Goal: Task Accomplishment & Management: Manage account settings

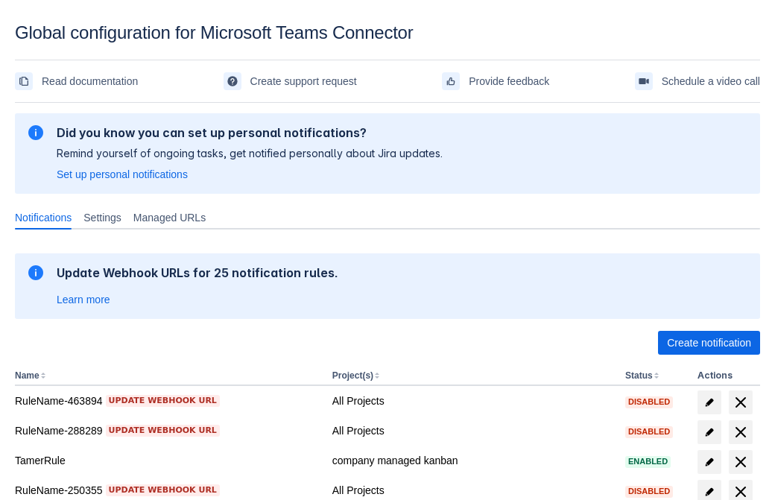
click at [708, 343] on span "Create notification" at bounding box center [709, 343] width 84 height 24
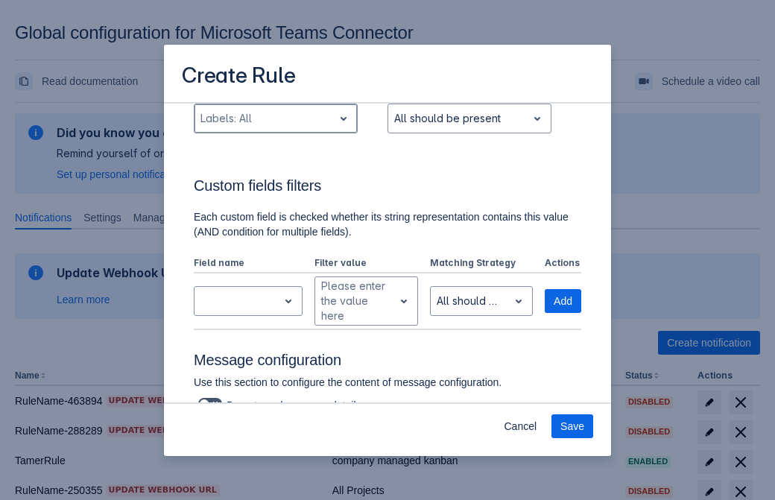
click at [275, 118] on div "Scrollable content" at bounding box center [263, 118] width 127 height 18
type input "765761_label"
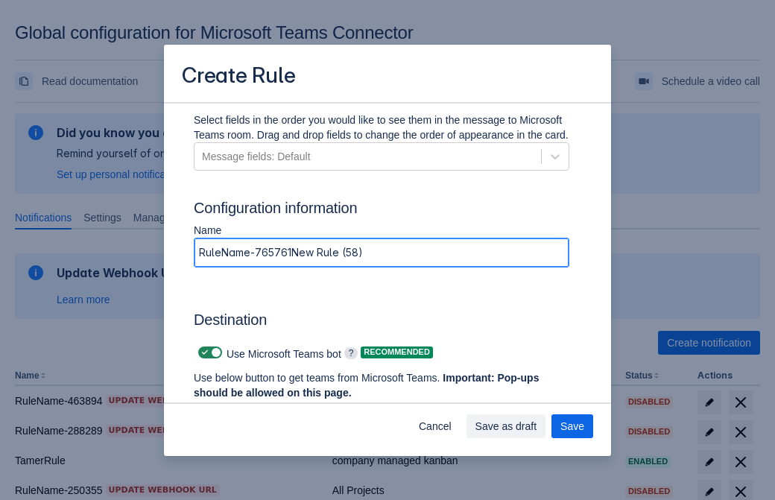
type input "RuleName-765761New Rule (58)"
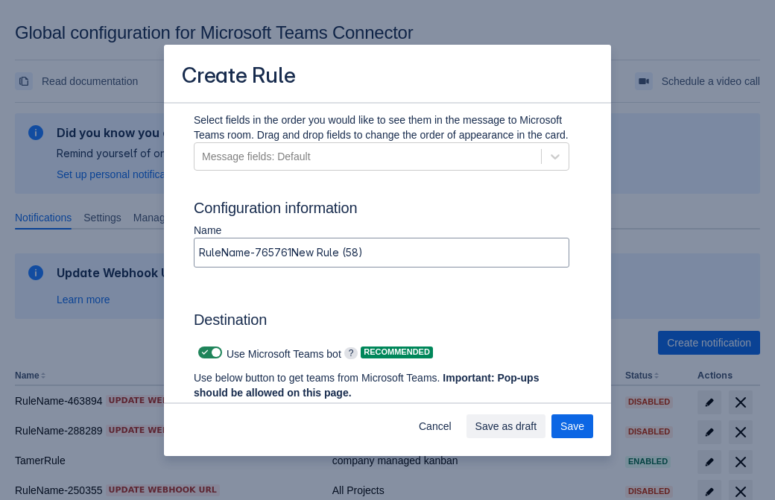
click at [203, 352] on span "Scrollable content" at bounding box center [205, 352] width 12 height 12
click at [203, 352] on input "Scrollable content" at bounding box center [203, 353] width 10 height 10
checkbox input "false"
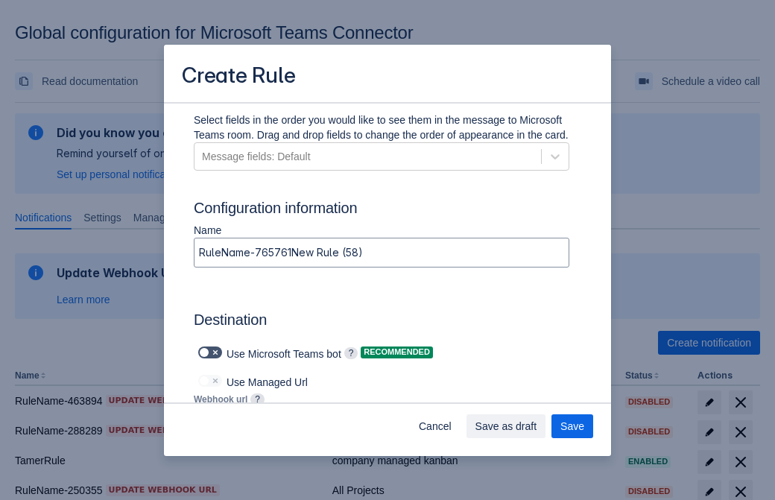
type input "[URL][DOMAIN_NAME][DATE]"
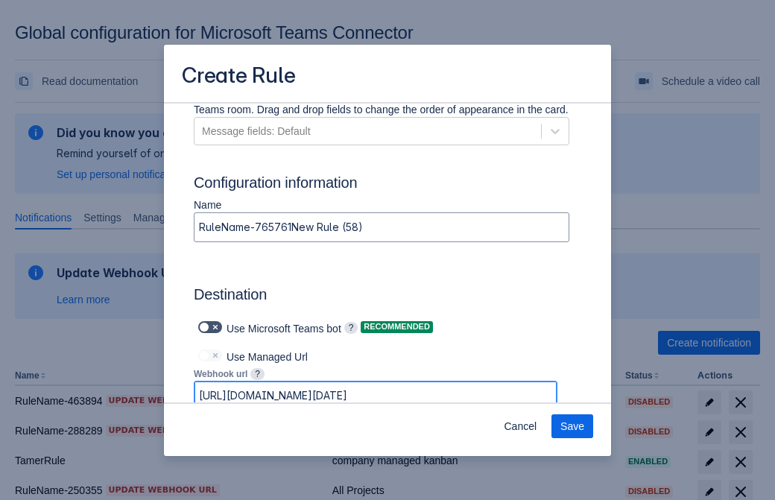
click at [572, 426] on span "Save" at bounding box center [572, 426] width 24 height 24
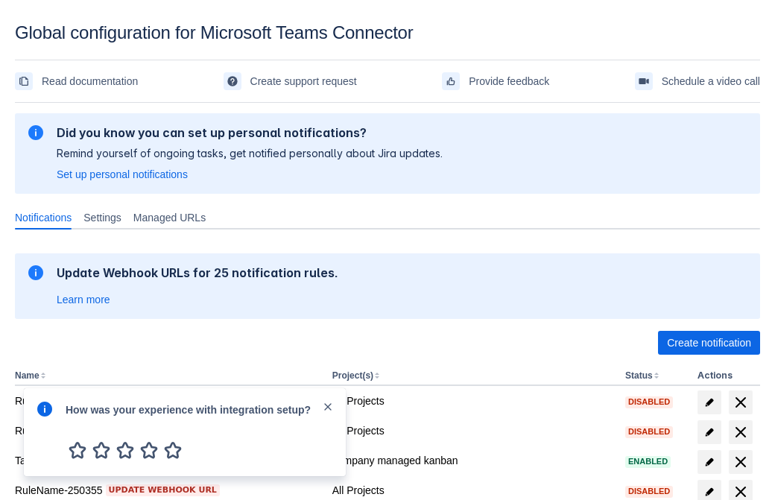
click at [48, 419] on div at bounding box center [45, 432] width 18 height 64
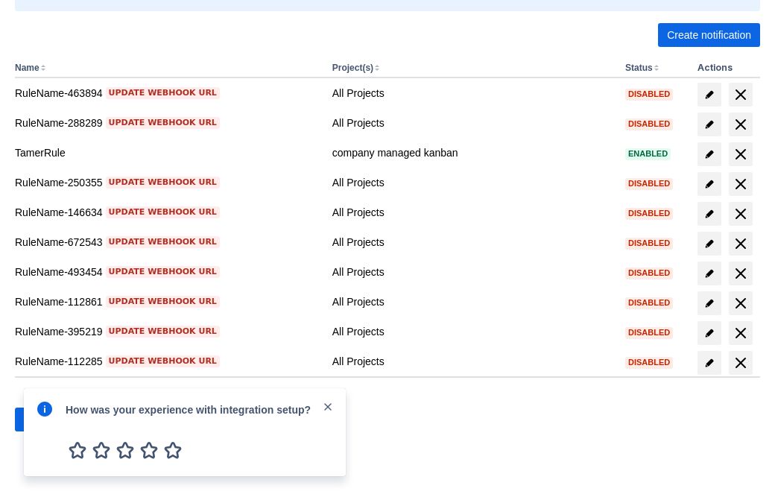
click at [48, 419] on div at bounding box center [45, 432] width 18 height 64
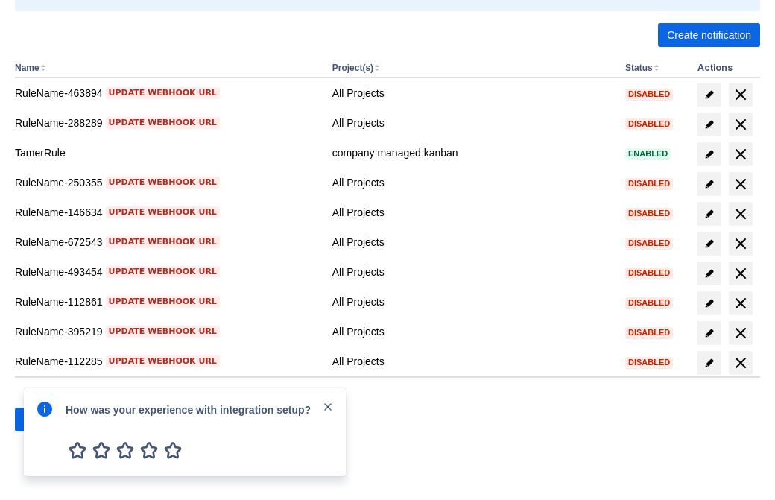
click at [48, 419] on div at bounding box center [45, 432] width 18 height 64
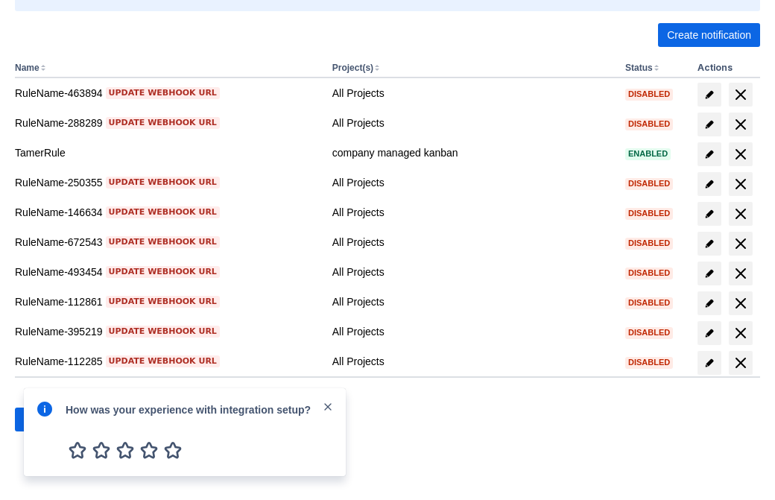
click at [48, 419] on div at bounding box center [45, 432] width 18 height 64
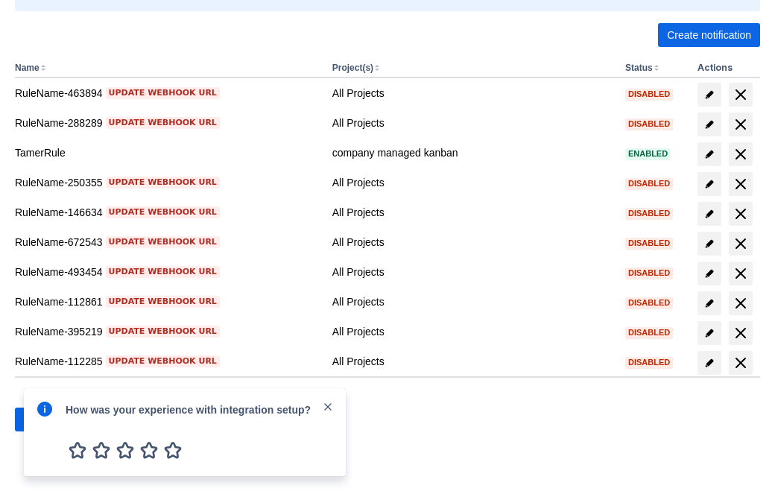
click at [48, 419] on div at bounding box center [45, 432] width 18 height 64
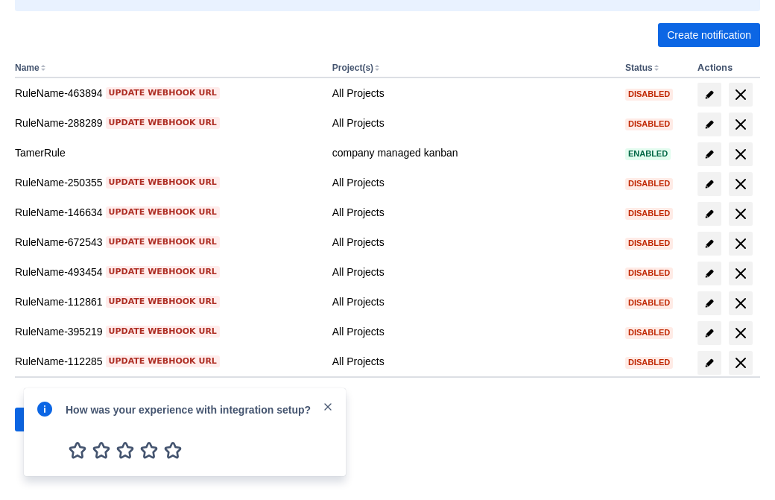
click at [48, 419] on div at bounding box center [45, 432] width 18 height 64
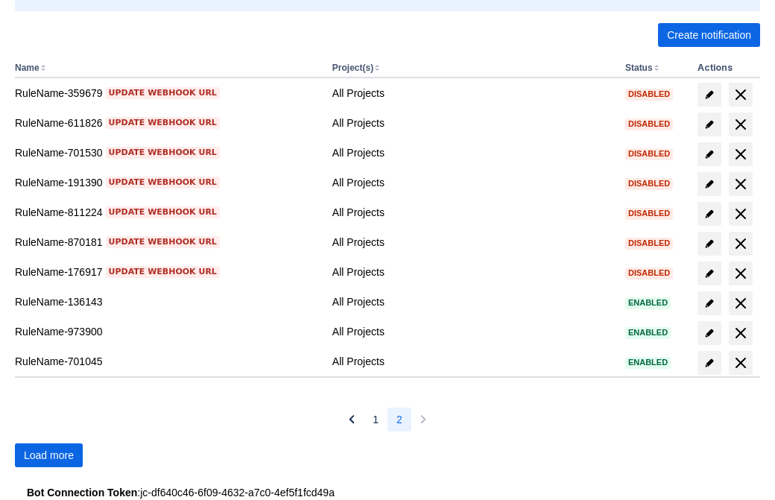
click at [48, 455] on span "Load more" at bounding box center [49, 455] width 50 height 24
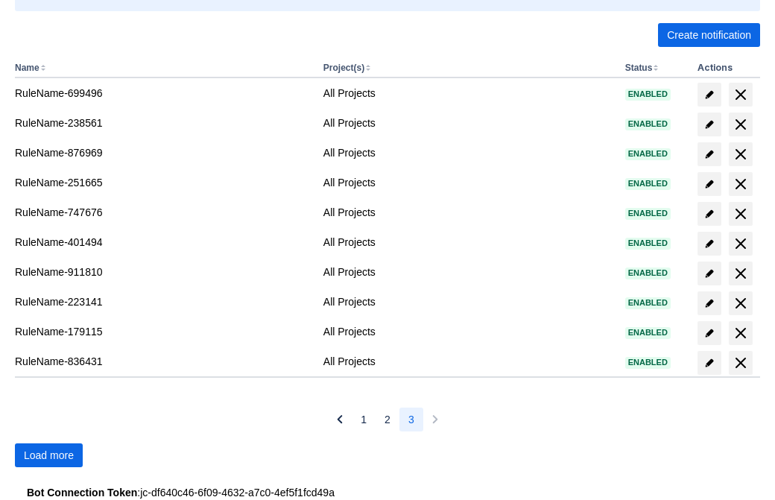
click at [48, 455] on span "Load more" at bounding box center [49, 455] width 50 height 24
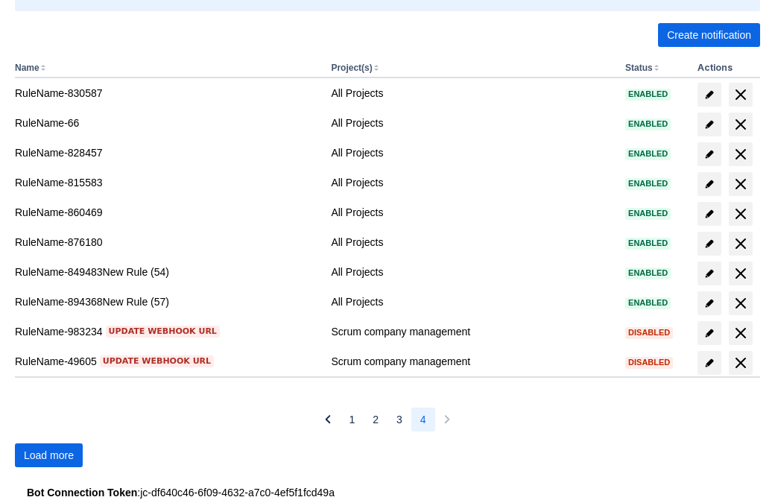
click at [48, 455] on span "Load more" at bounding box center [49, 455] width 50 height 24
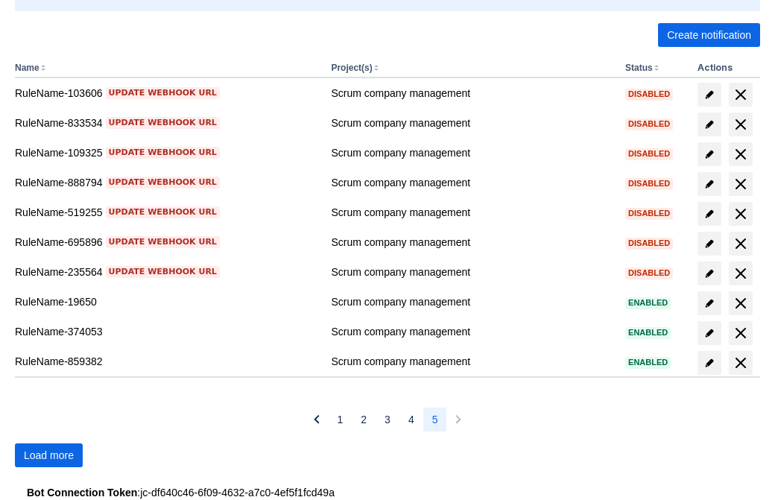
click at [48, 455] on span "Load more" at bounding box center [49, 455] width 50 height 24
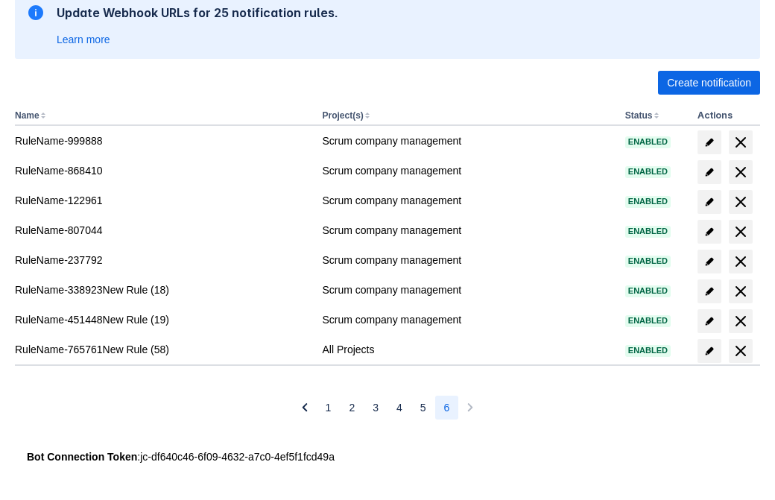
scroll to position [260, 0]
click at [740, 351] on span "delete" at bounding box center [740, 351] width 18 height 18
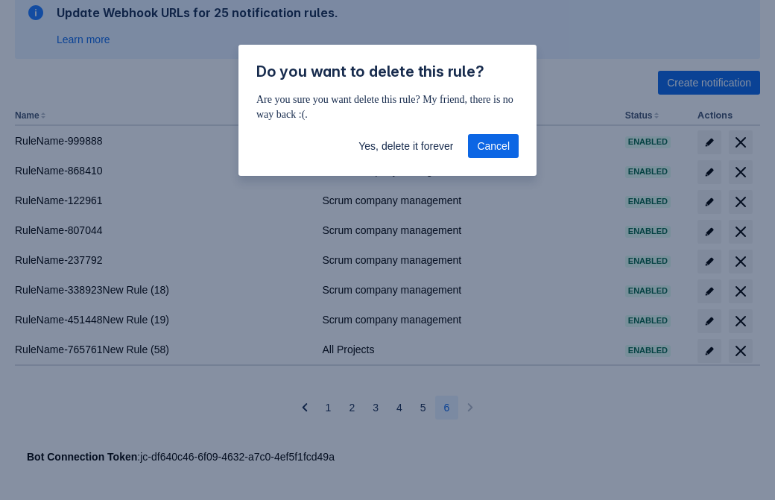
click at [405, 146] on span "Yes, delete it forever" at bounding box center [405, 146] width 95 height 24
